Goal: Communication & Community: Ask a question

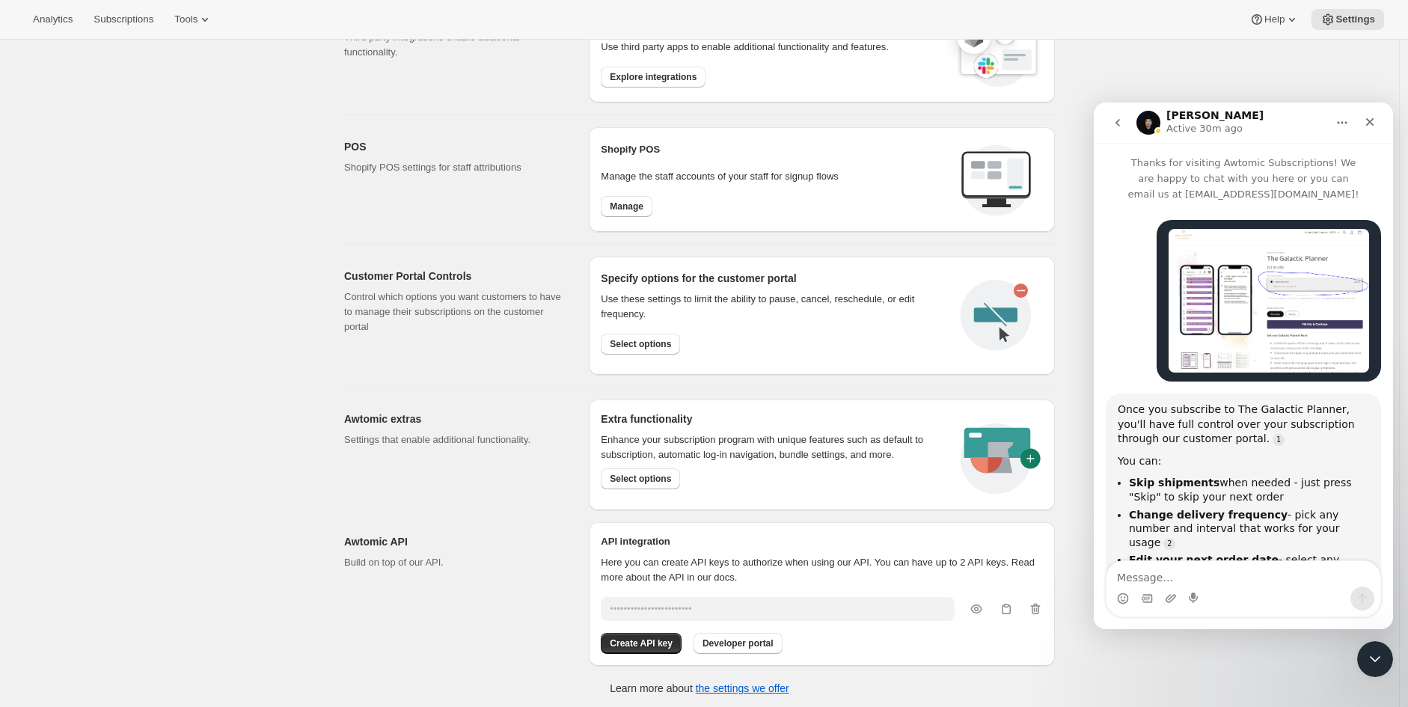
scroll to position [1632, 0]
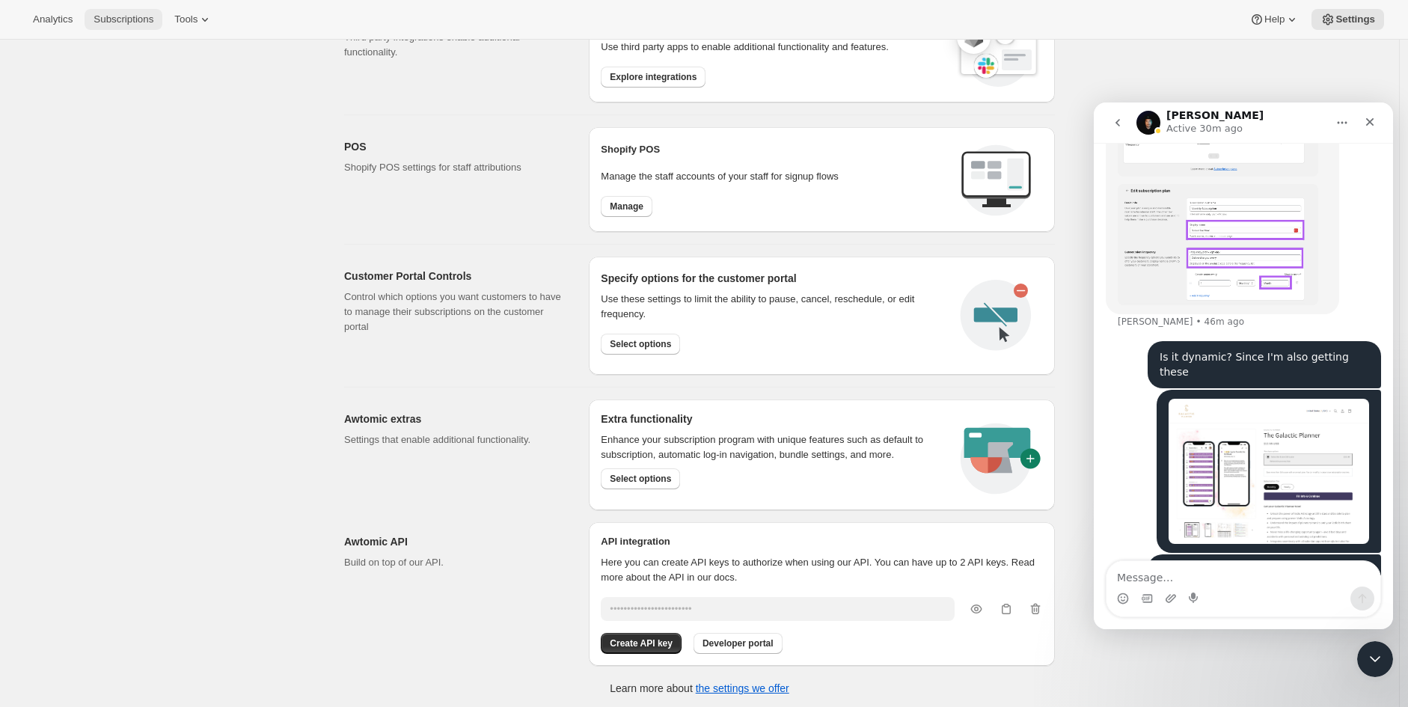
click at [108, 21] on span "Subscriptions" at bounding box center [124, 19] width 60 height 12
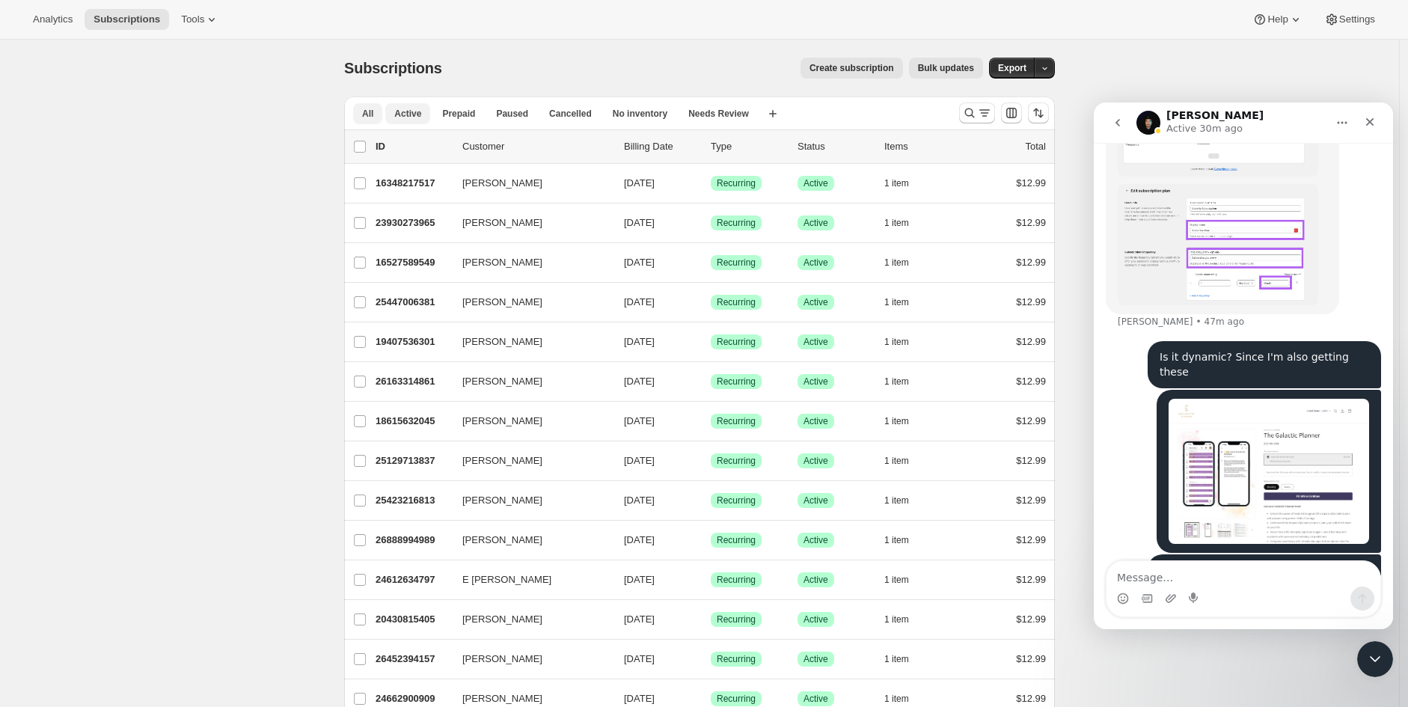
click at [414, 114] on span "Active" at bounding box center [407, 114] width 27 height 12
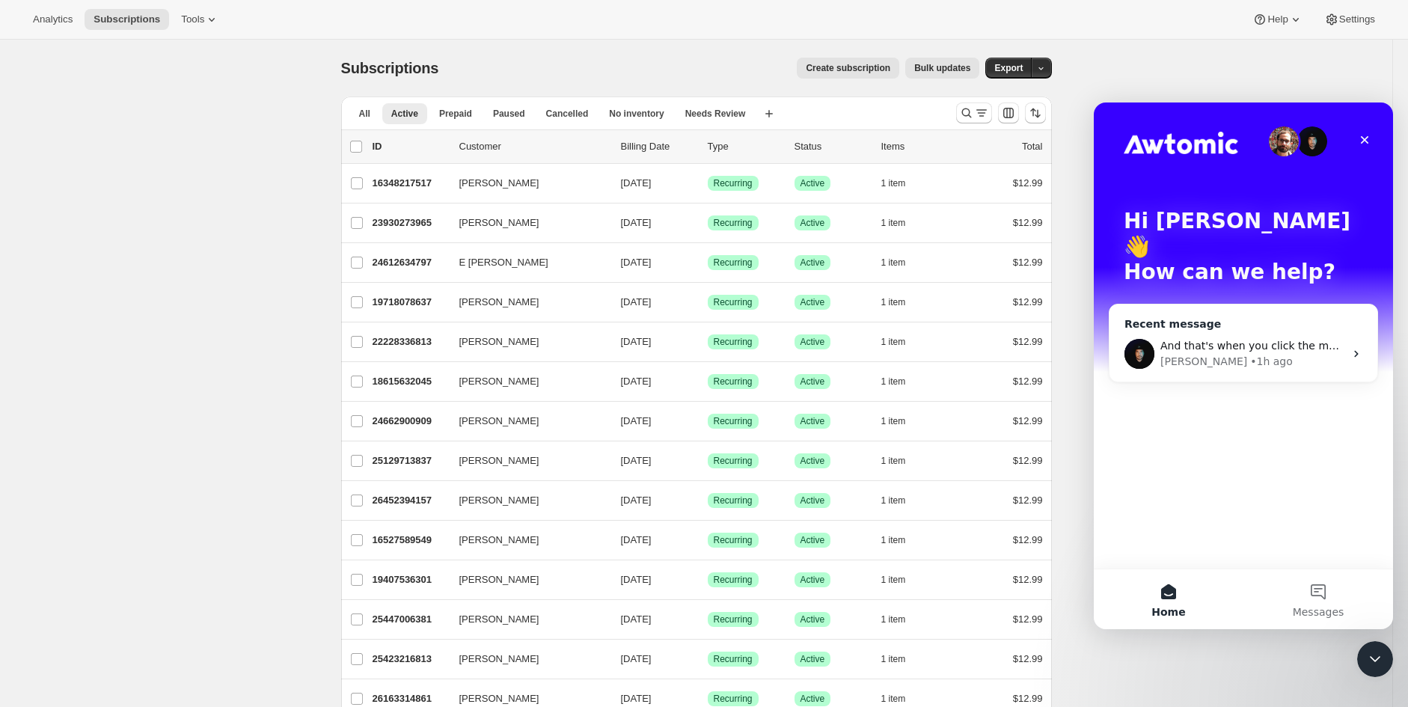
click at [1258, 354] on div "Adrian • 1h ago" at bounding box center [1252, 362] width 184 height 16
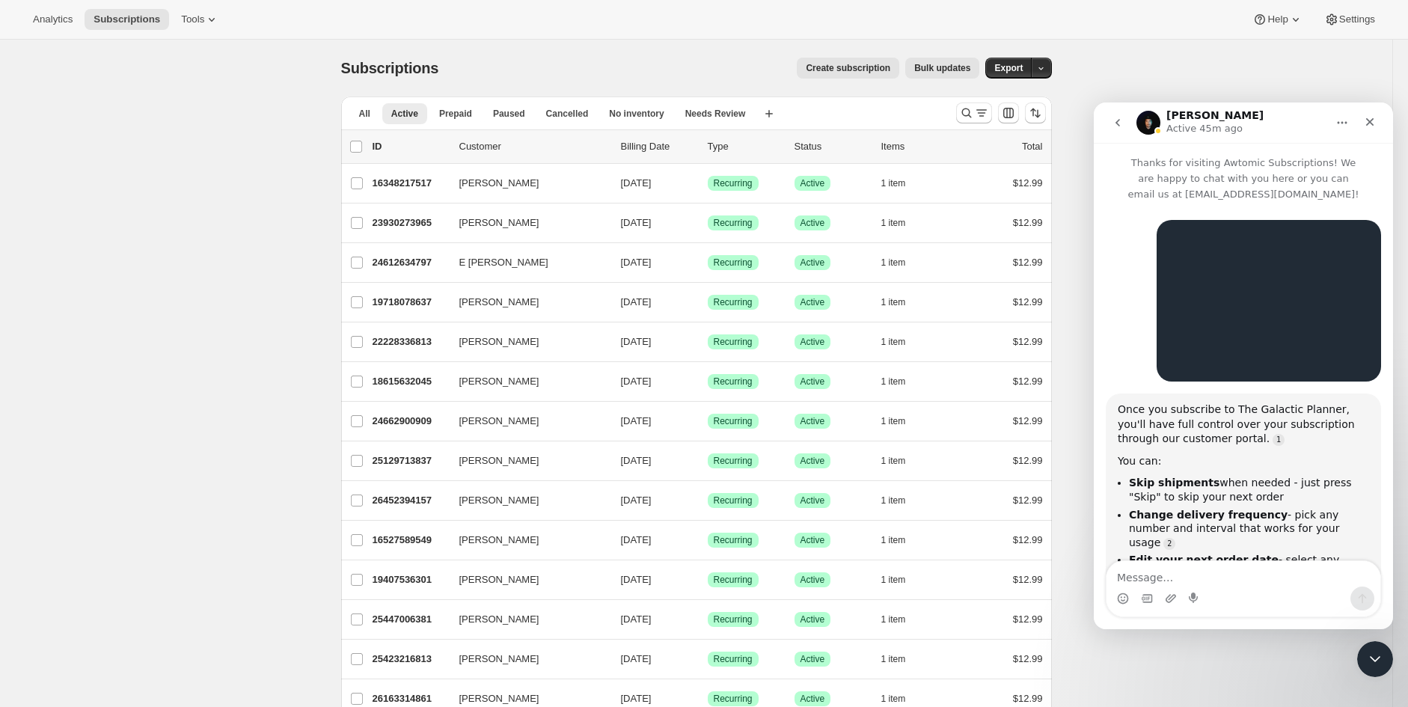
scroll to position [1632, 0]
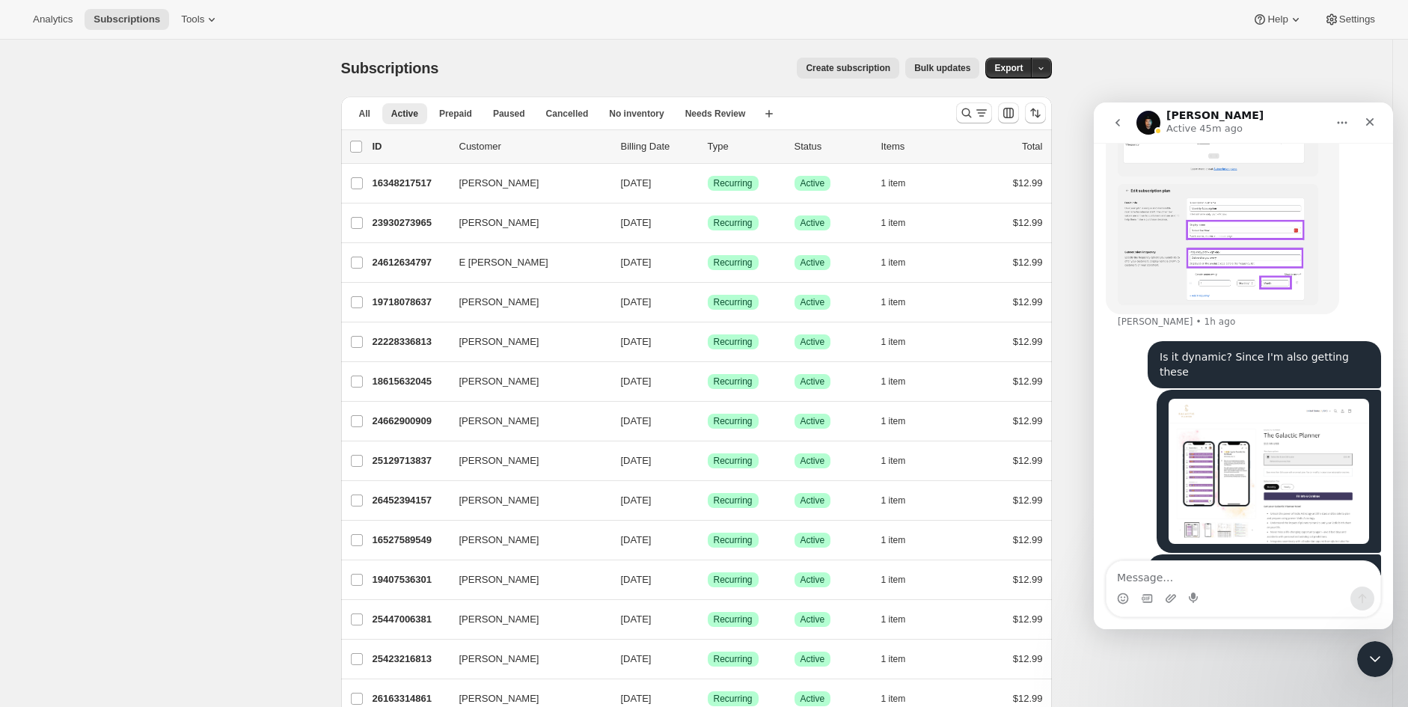
click at [1222, 573] on textarea "Message…" at bounding box center [1243, 573] width 274 height 25
click at [1199, 589] on div "Intercom messenger" at bounding box center [1195, 598] width 12 height 24
click at [1201, 581] on textarea "Message…" at bounding box center [1243, 573] width 274 height 25
type textarea "Need your help to fix this bug"
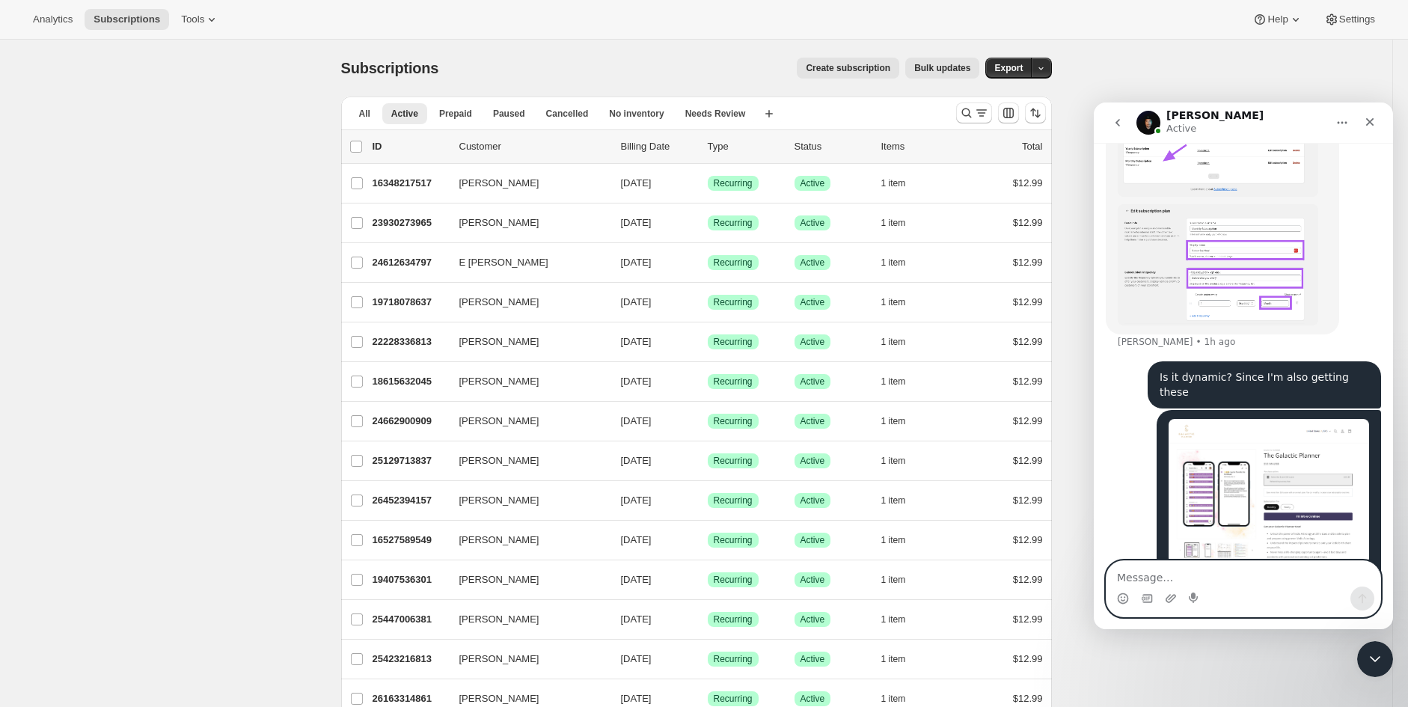
scroll to position [1717, 0]
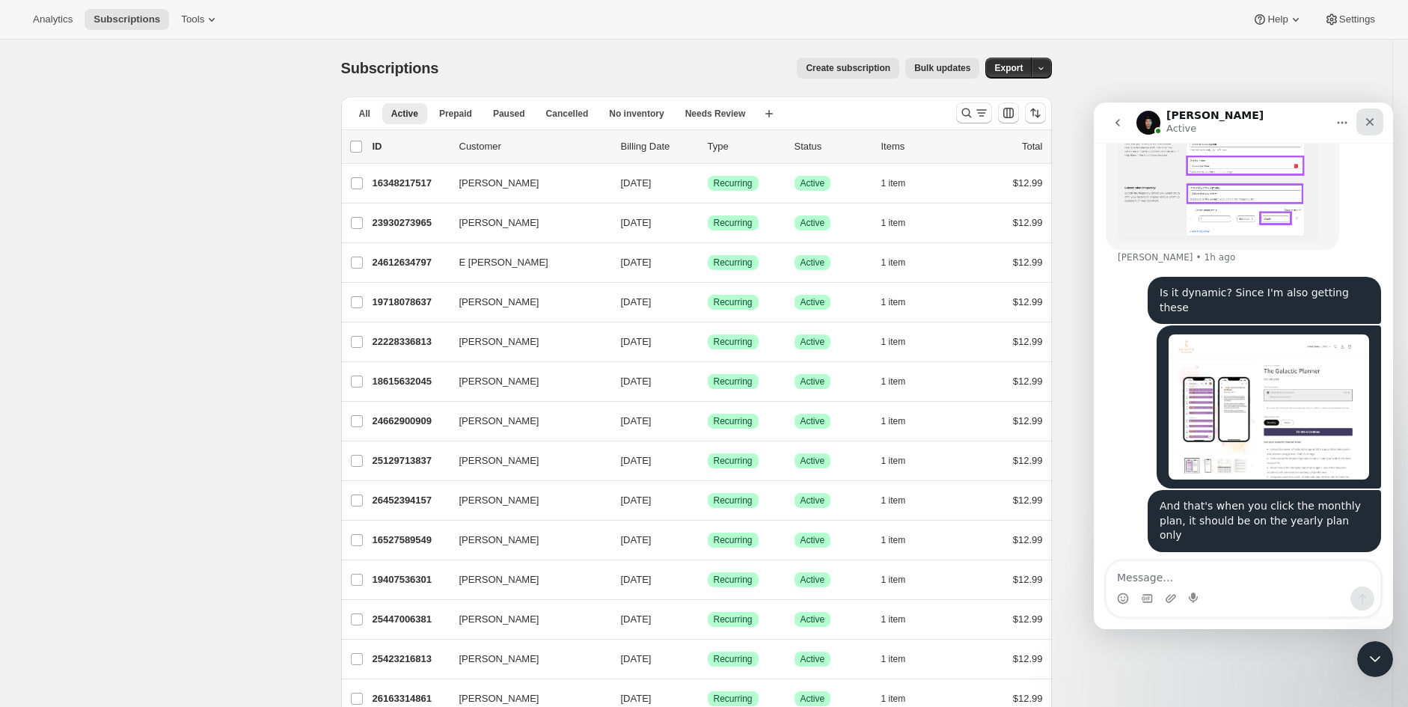
click at [1379, 119] on div "Close" at bounding box center [1369, 121] width 27 height 27
